Goal: Transaction & Acquisition: Purchase product/service

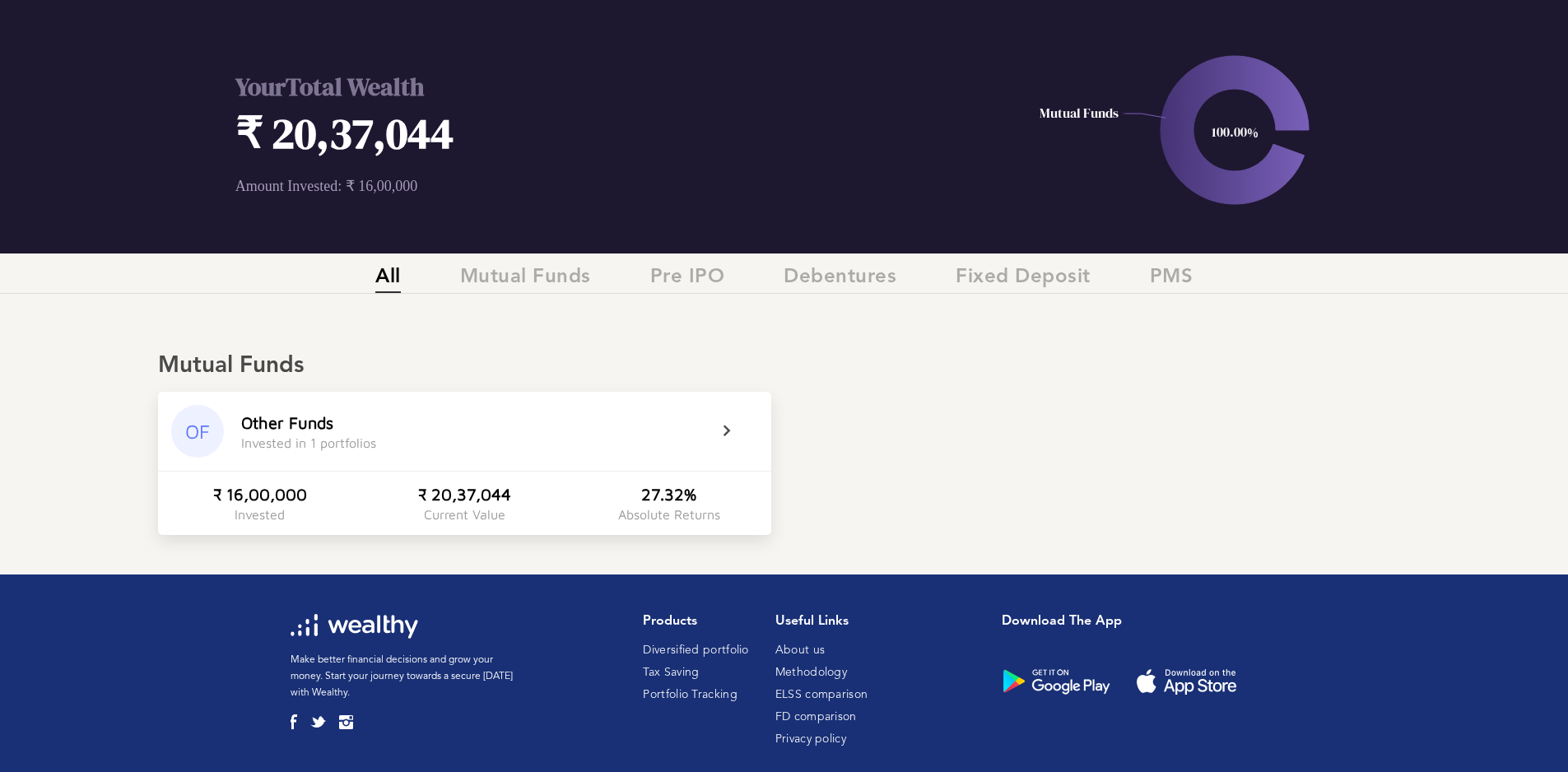
scroll to position [71, 0]
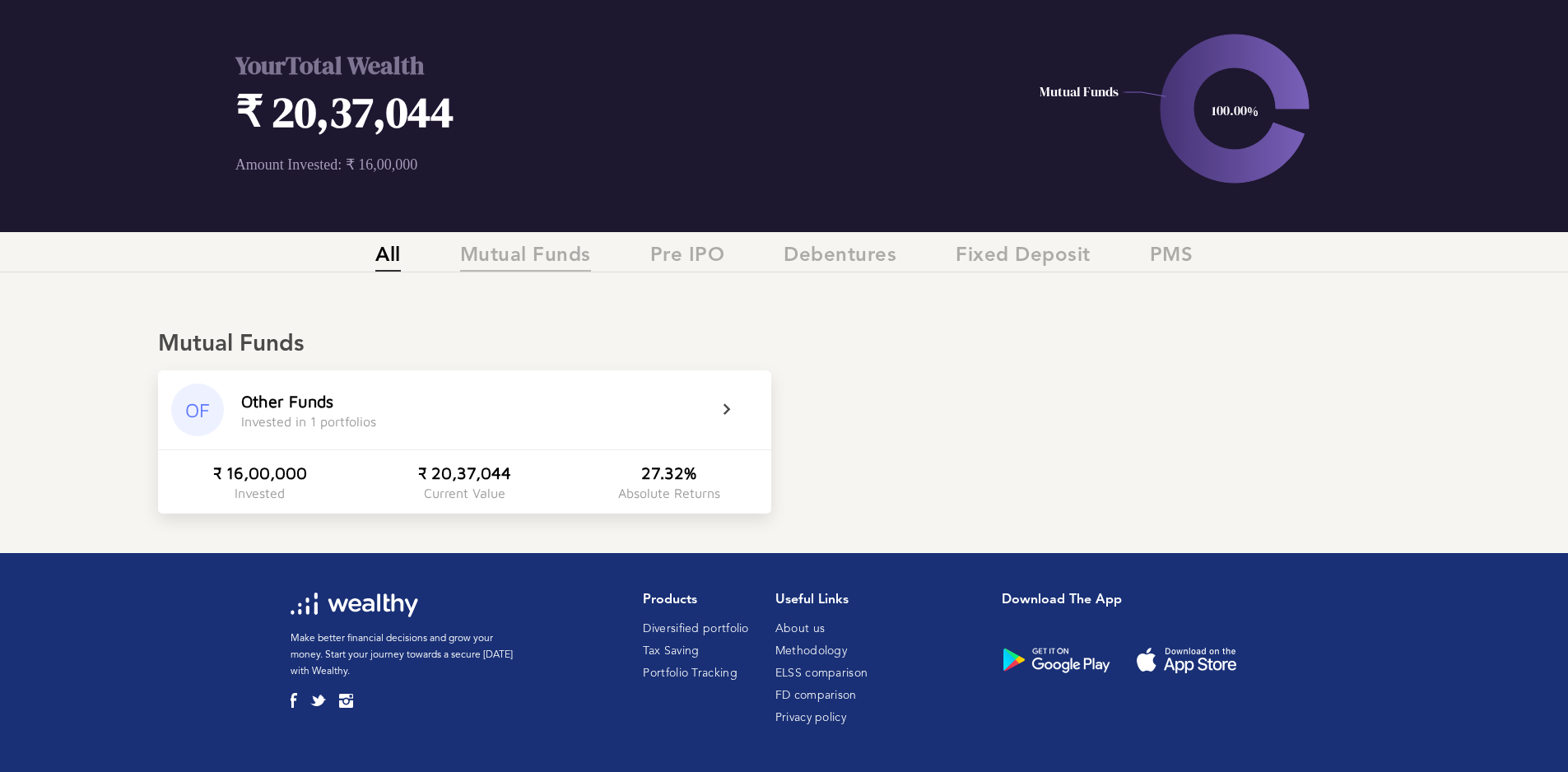
click at [521, 248] on span "Mutual Funds" at bounding box center [525, 257] width 131 height 28
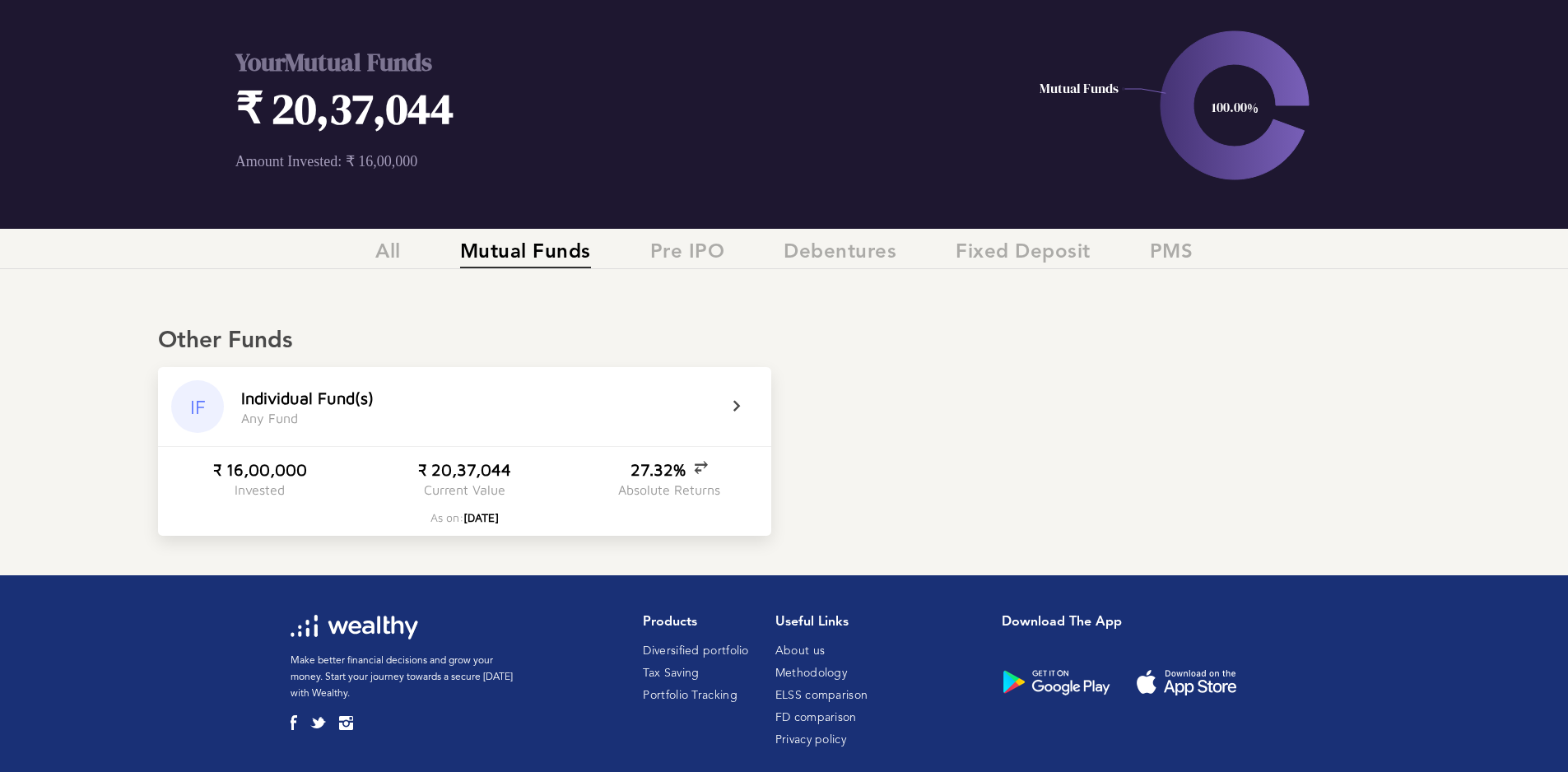
click at [730, 405] on icon at bounding box center [746, 406] width 41 height 20
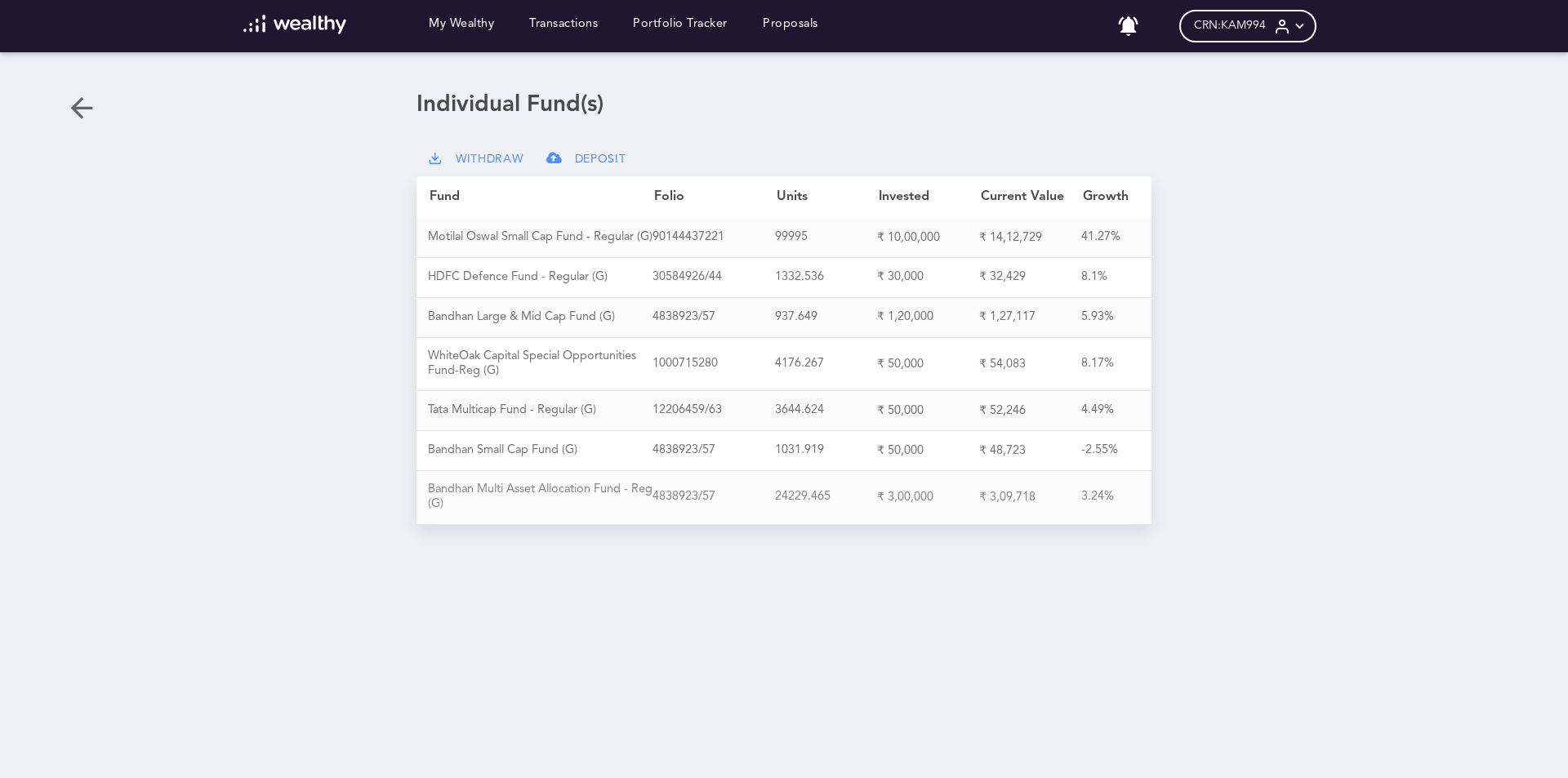
click at [895, 503] on div "₹ 3,00,000" at bounding box center [928, 497] width 102 height 15
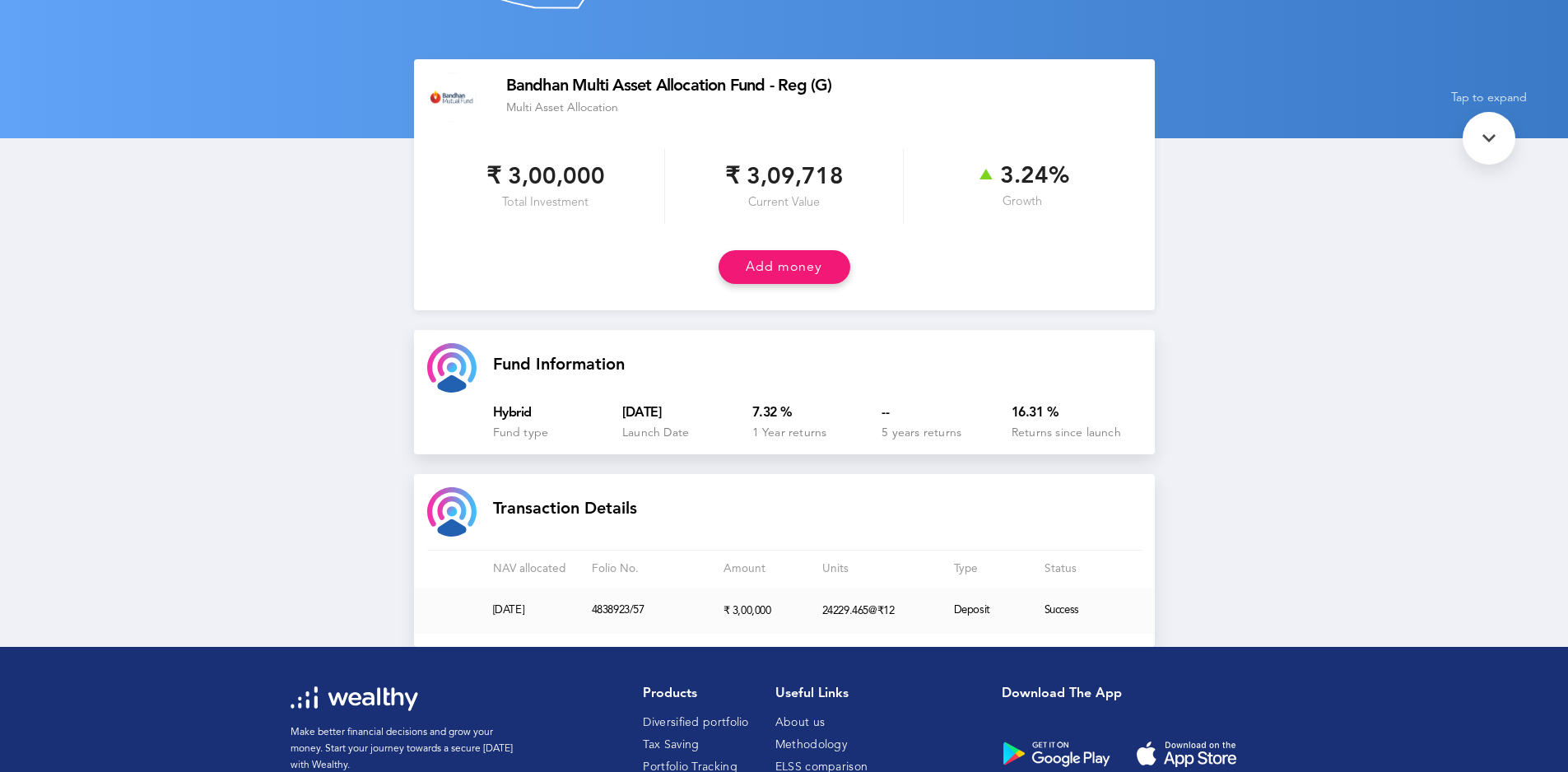
scroll to position [247, 0]
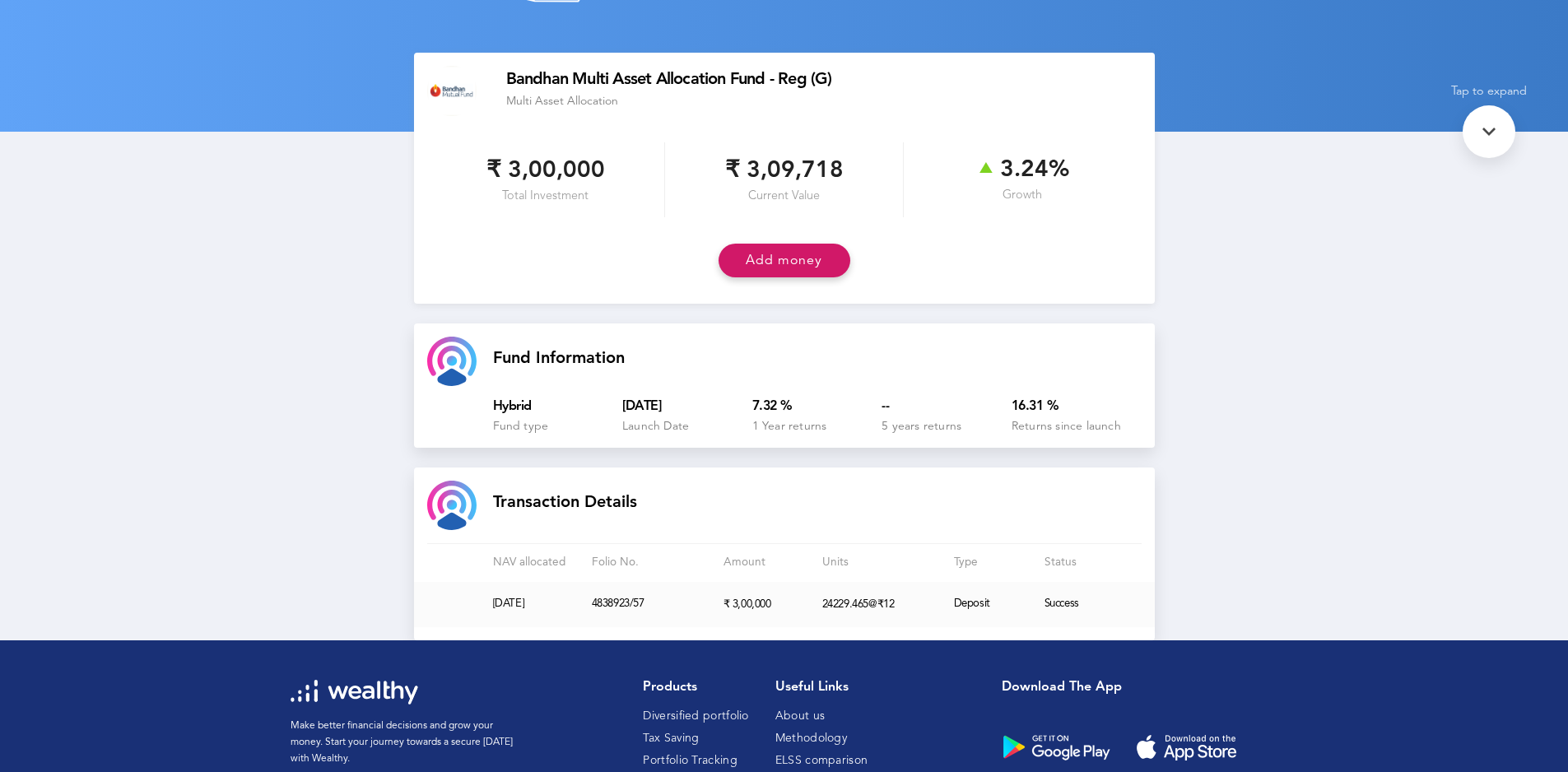
click at [810, 265] on button "Add money" at bounding box center [784, 261] width 132 height 34
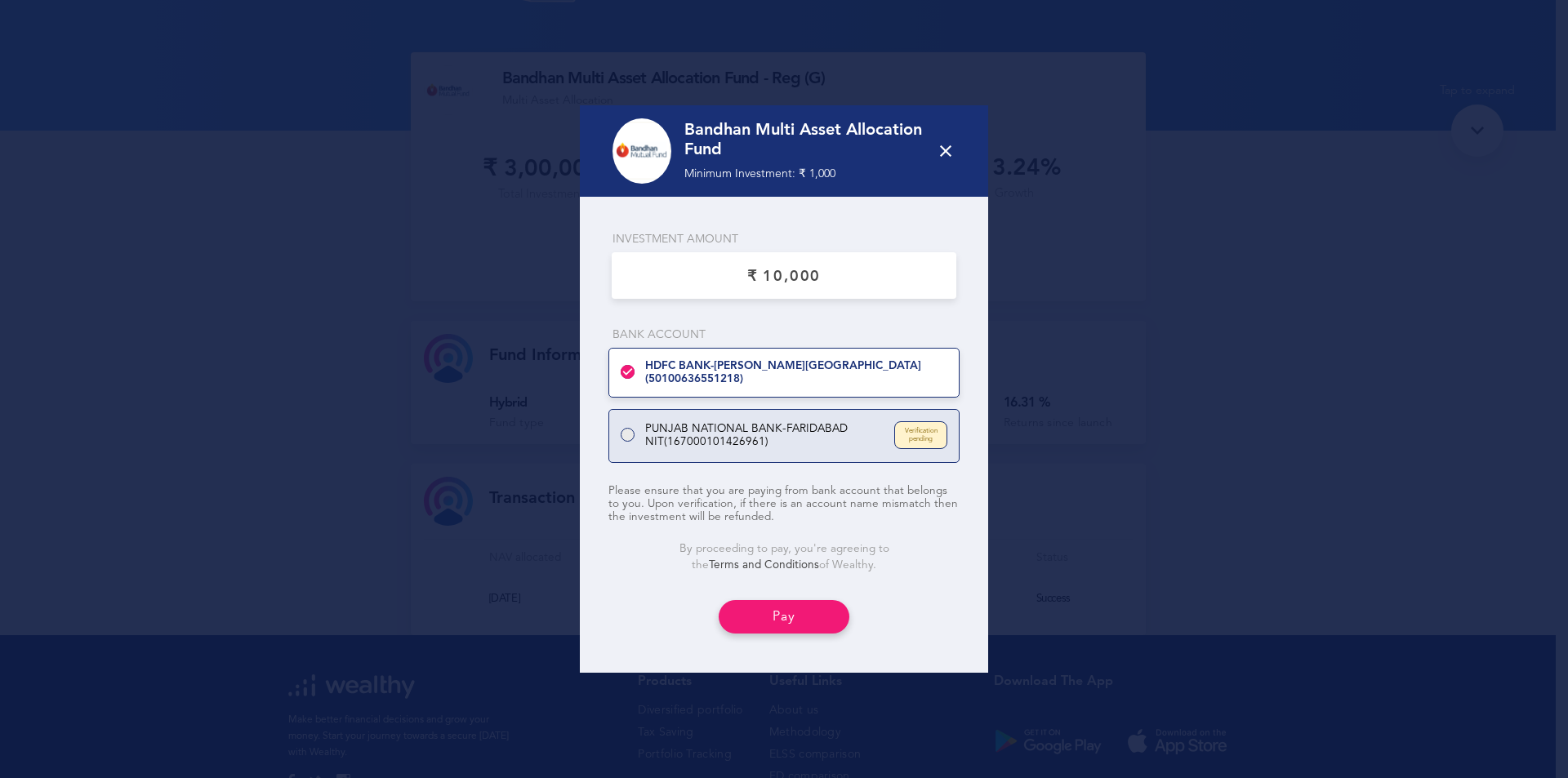
click at [825, 275] on input "currency" at bounding box center [783, 276] width 318 height 34
type input "₹ 1,00,000"
click at [783, 619] on button "Pay" at bounding box center [784, 617] width 131 height 34
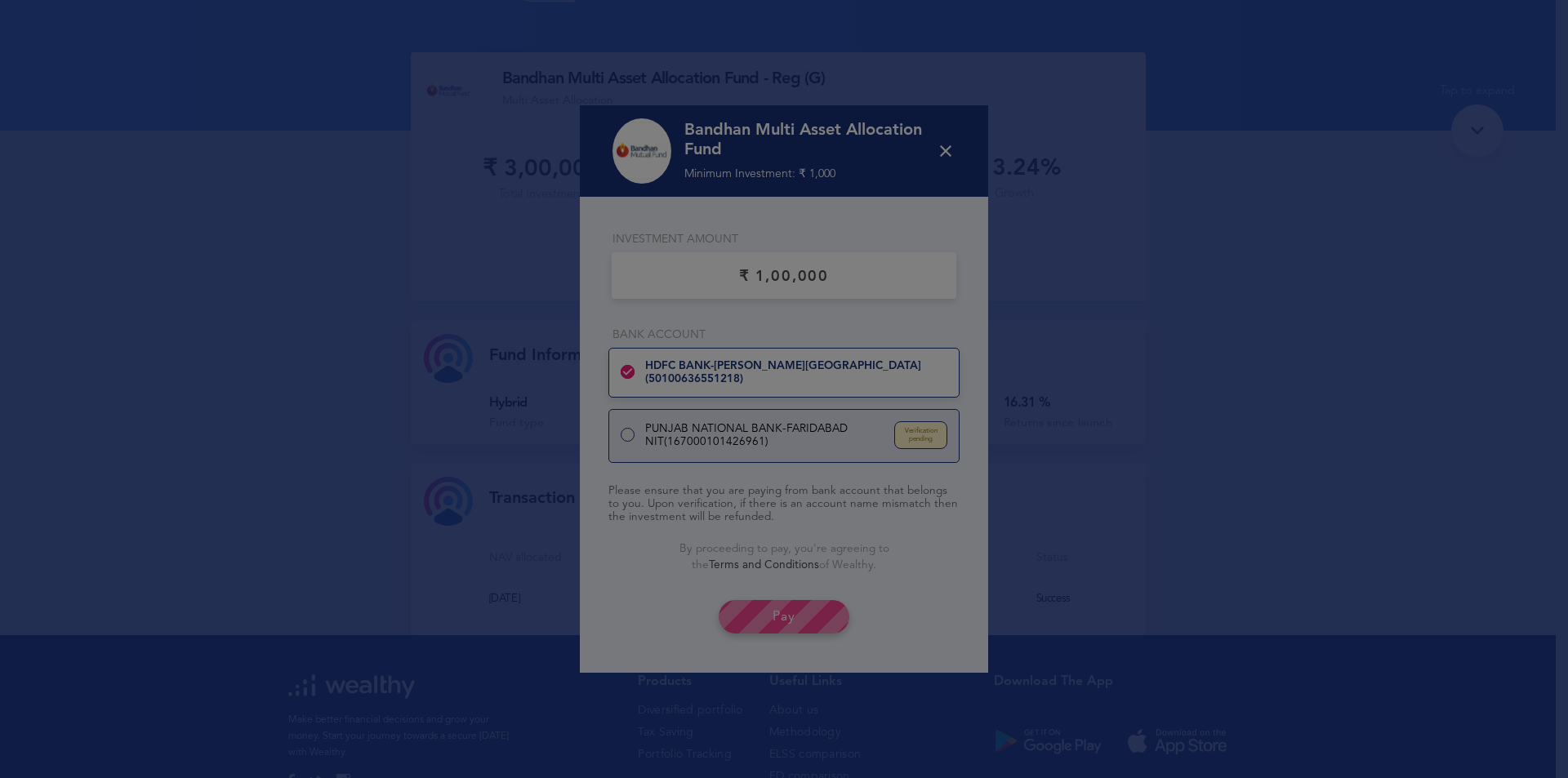
click at [952, 154] on div at bounding box center [783, 389] width 408 height 568
click at [943, 157] on div at bounding box center [783, 389] width 408 height 568
click at [811, 600] on div at bounding box center [783, 389] width 408 height 568
click at [963, 581] on div at bounding box center [783, 389] width 408 height 568
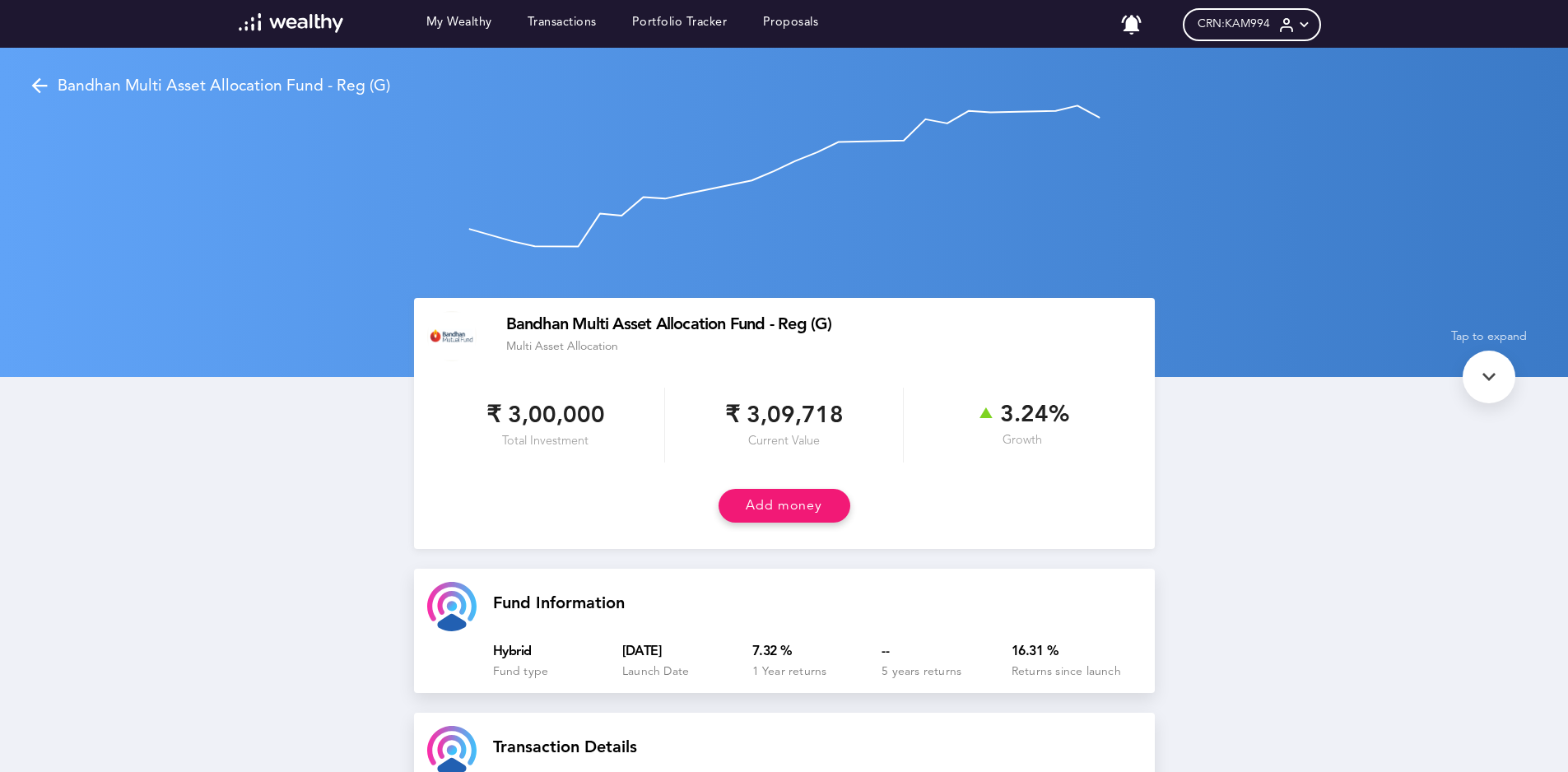
scroll to position [0, 0]
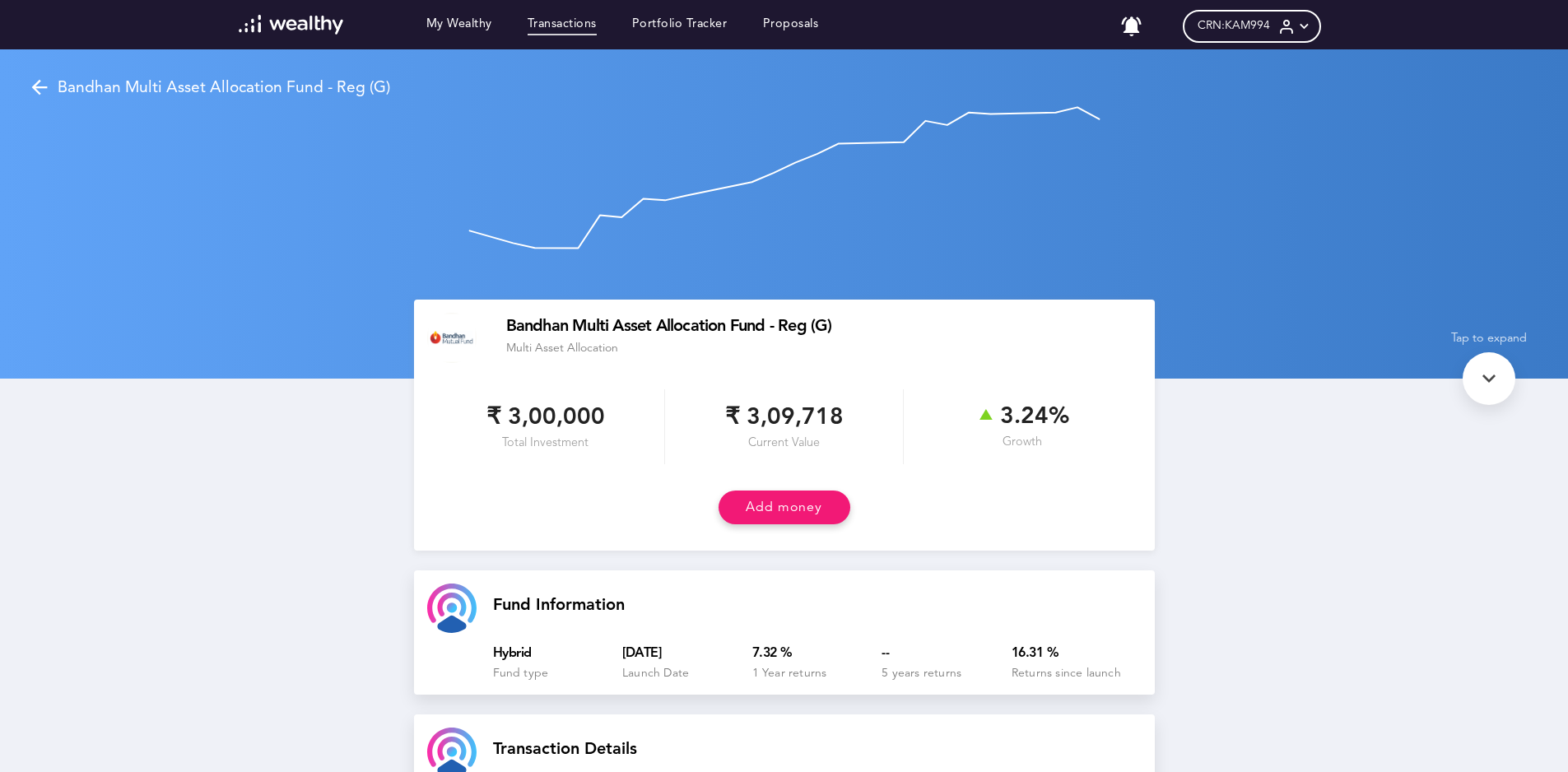
click at [576, 29] on link "Transactions" at bounding box center [561, 26] width 69 height 18
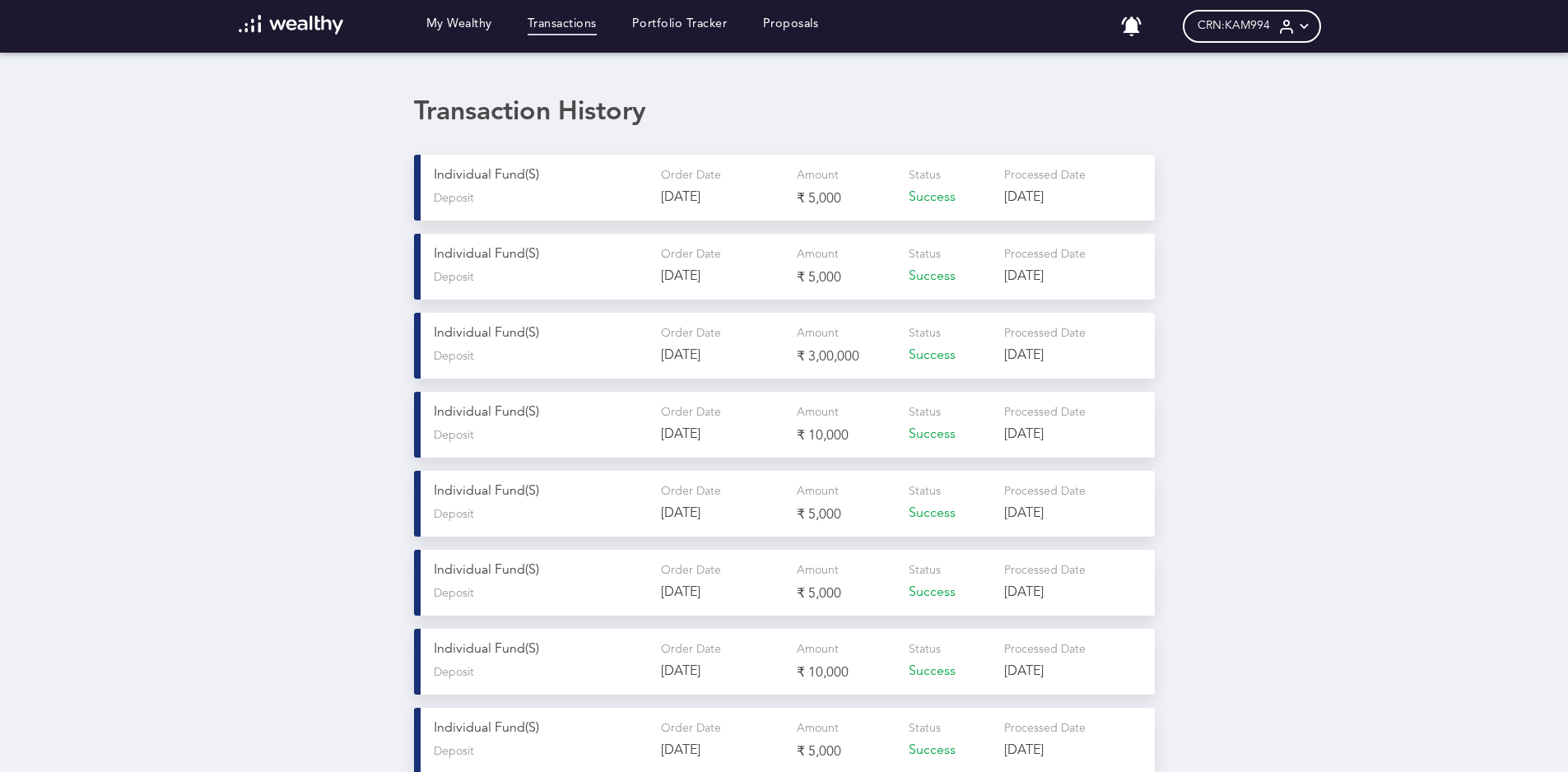
click at [1311, 27] on icon at bounding box center [1304, 27] width 17 height 17
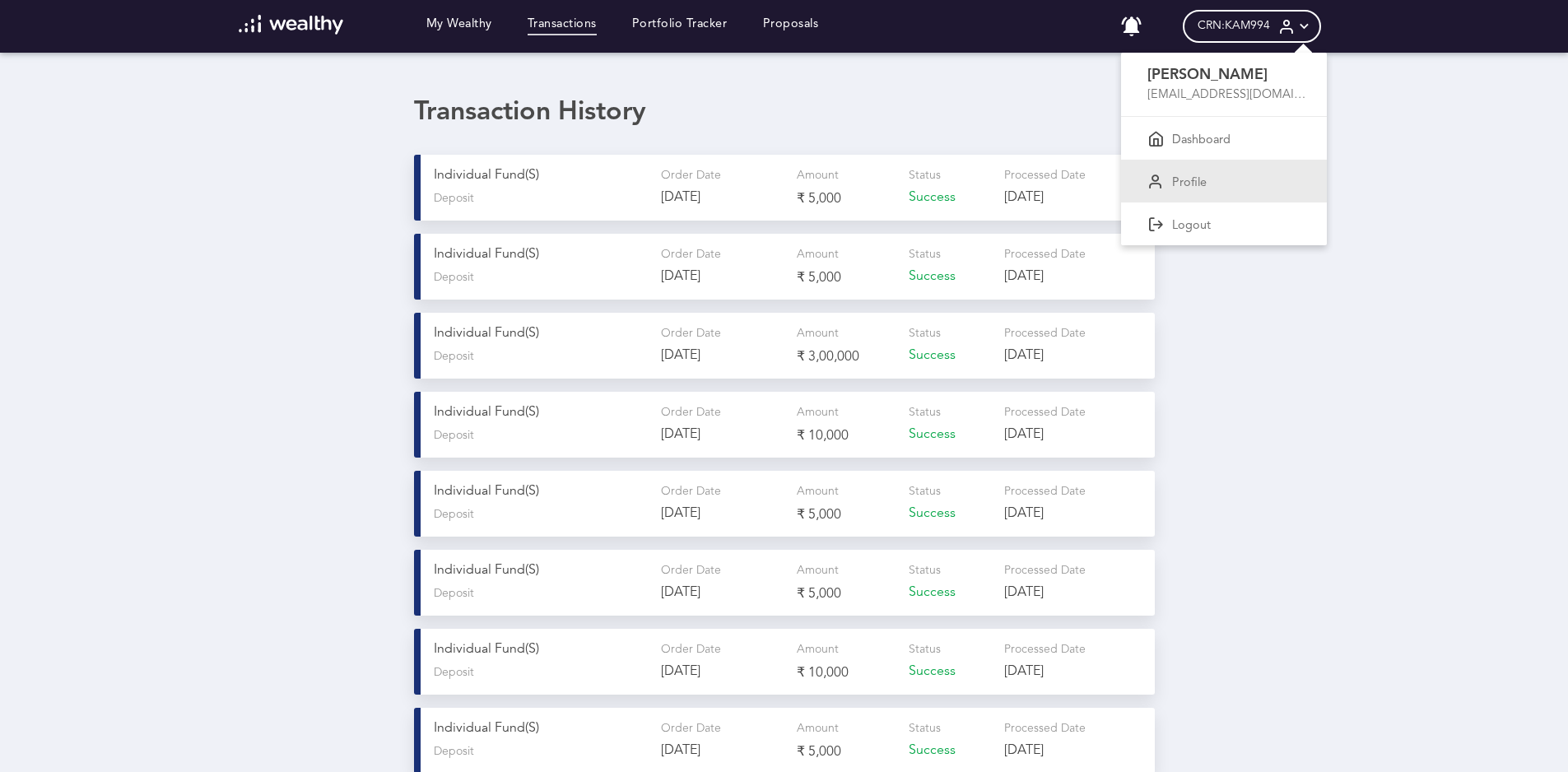
click at [1206, 182] on p "Profile" at bounding box center [1189, 183] width 34 height 15
